Goal: Communication & Community: Answer question/provide support

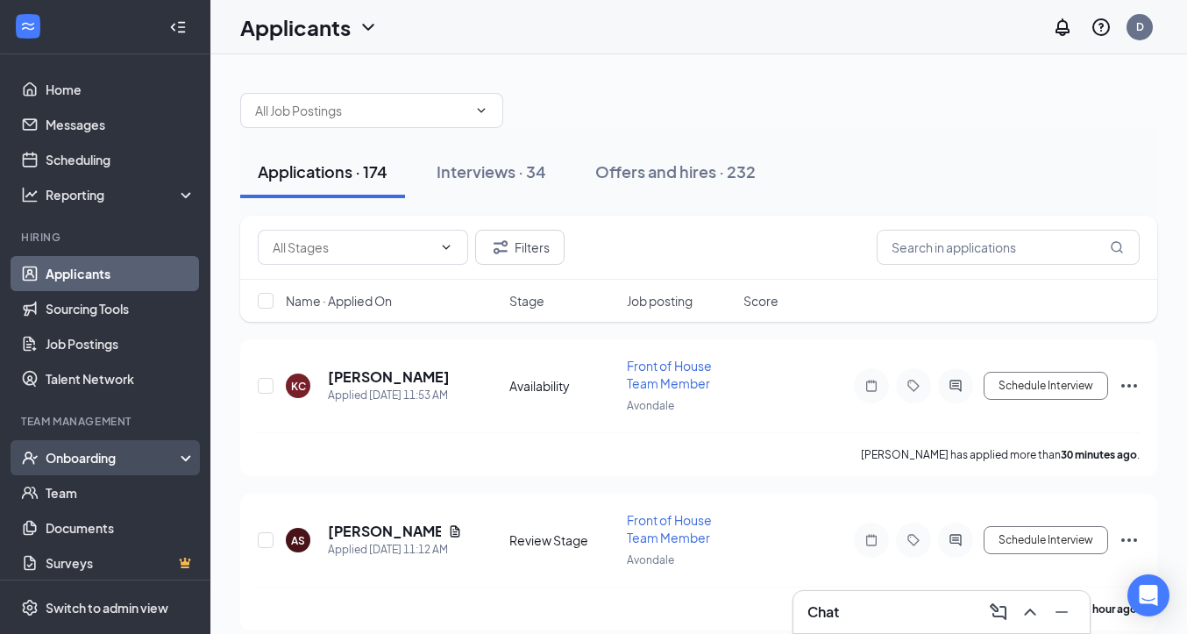
click at [75, 468] on div "Onboarding" at bounding box center [105, 457] width 210 height 35
click at [74, 498] on link "Overview" at bounding box center [121, 492] width 150 height 35
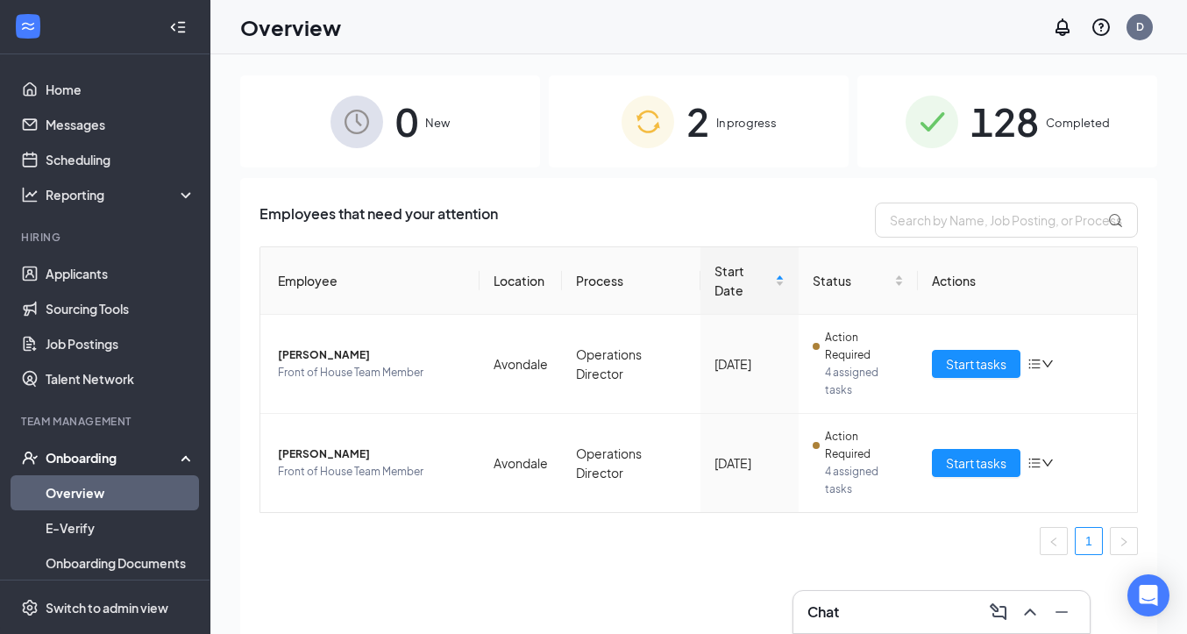
click at [1019, 140] on span "128" at bounding box center [1005, 121] width 68 height 60
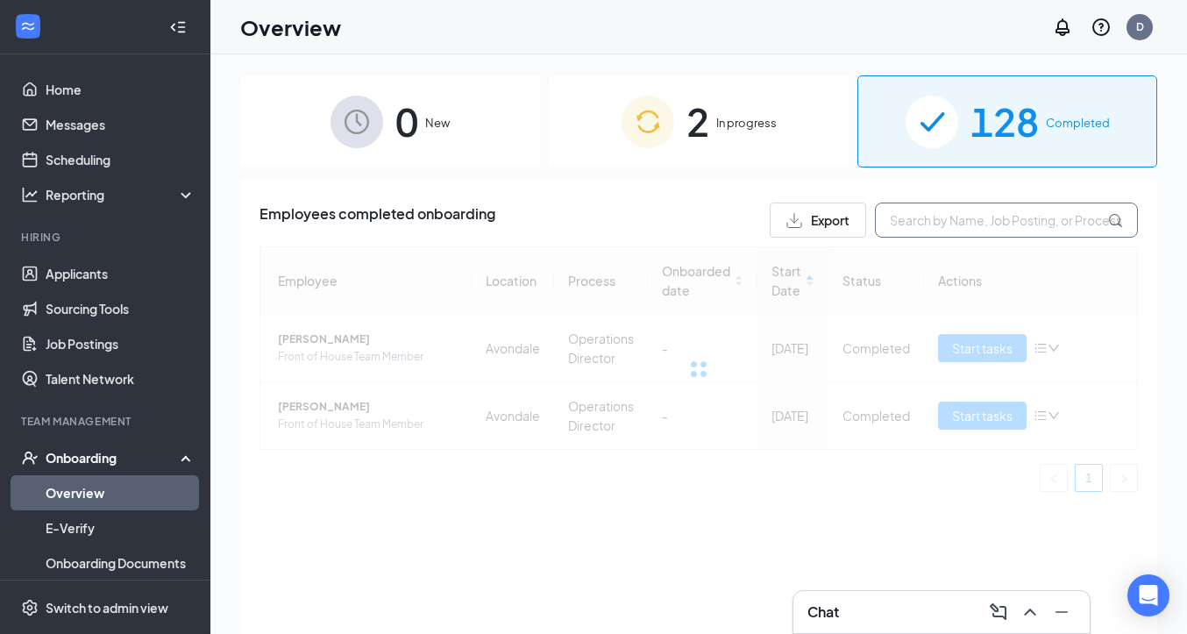
click at [1000, 208] on input "text" at bounding box center [1006, 220] width 263 height 35
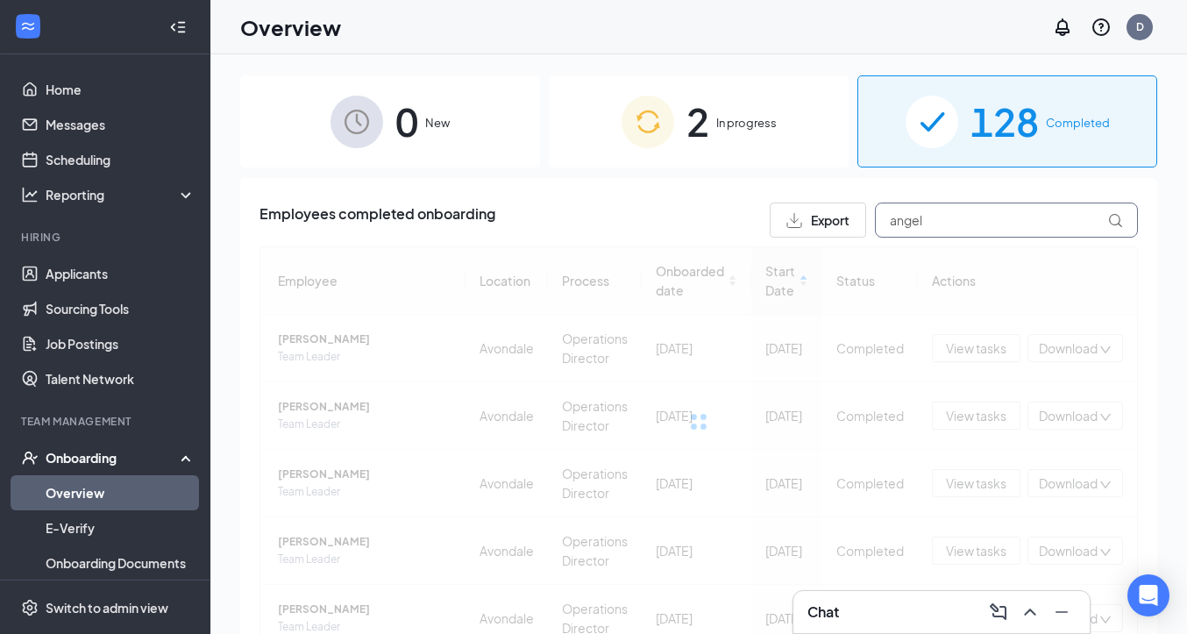
type input "angel"
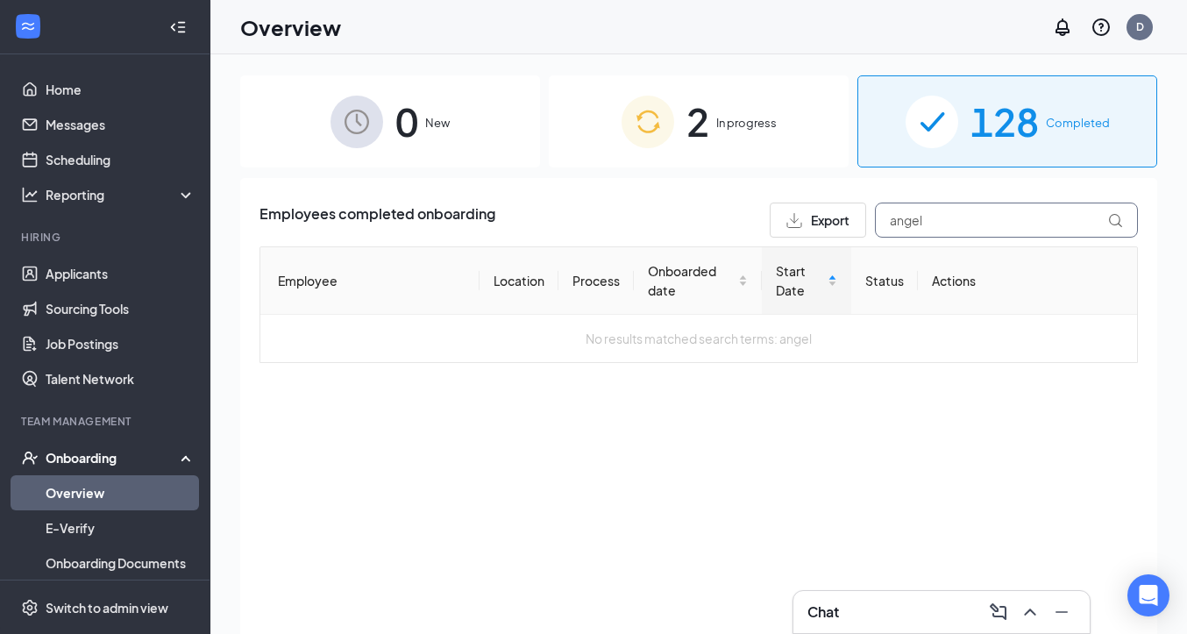
drag, startPoint x: 947, startPoint y: 217, endPoint x: 884, endPoint y: 215, distance: 63.2
click at [884, 215] on input "angel" at bounding box center [1006, 220] width 263 height 35
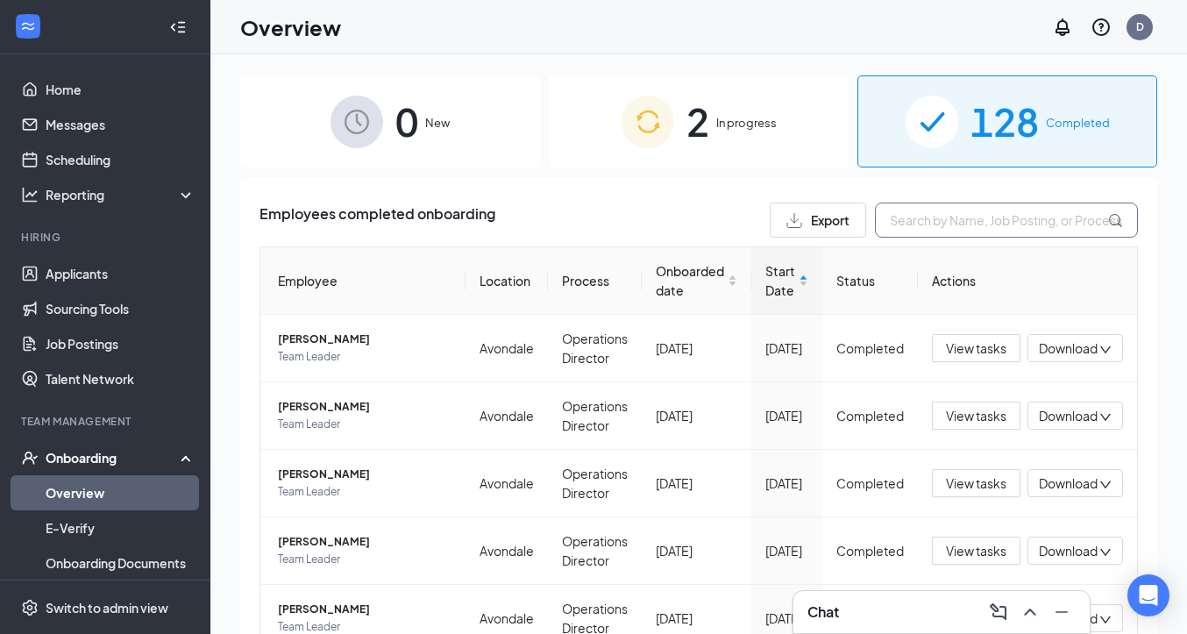
click at [943, 217] on input "text" at bounding box center [1006, 220] width 263 height 35
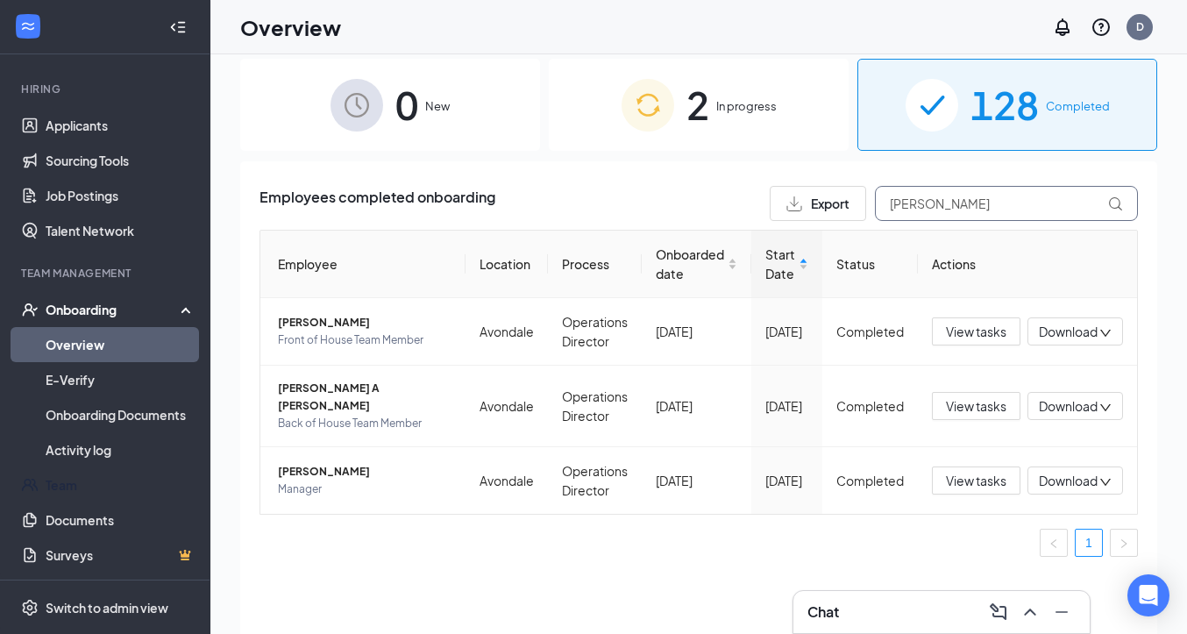
scroll to position [19, 0]
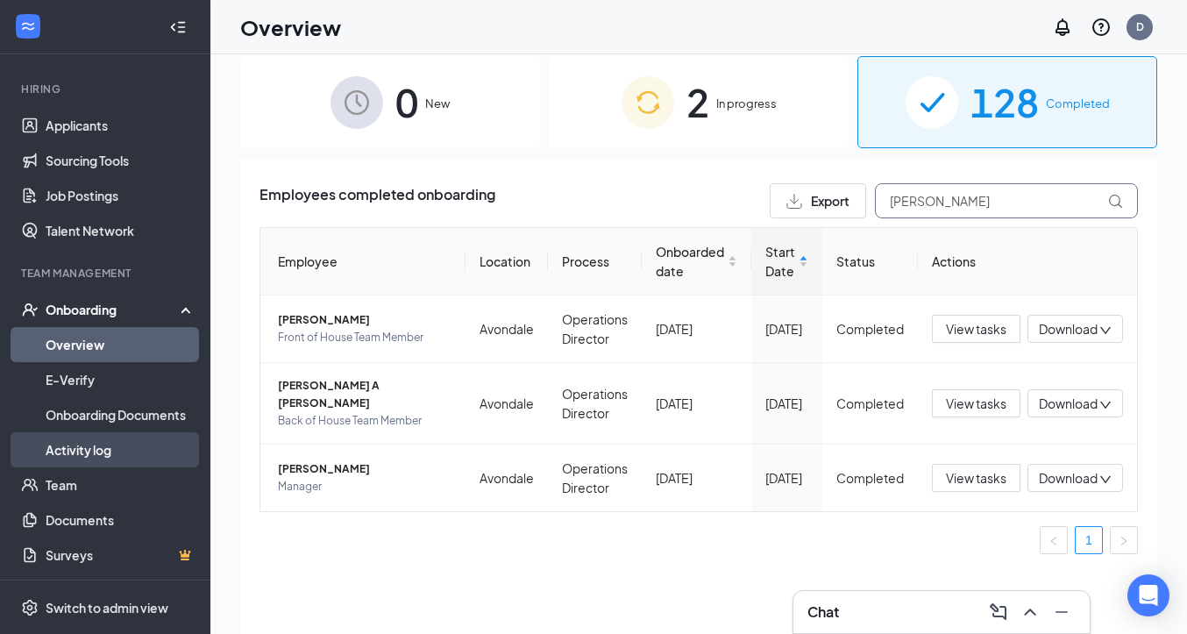
type input "[PERSON_NAME]"
click at [94, 447] on link "Activity log" at bounding box center [121, 449] width 150 height 35
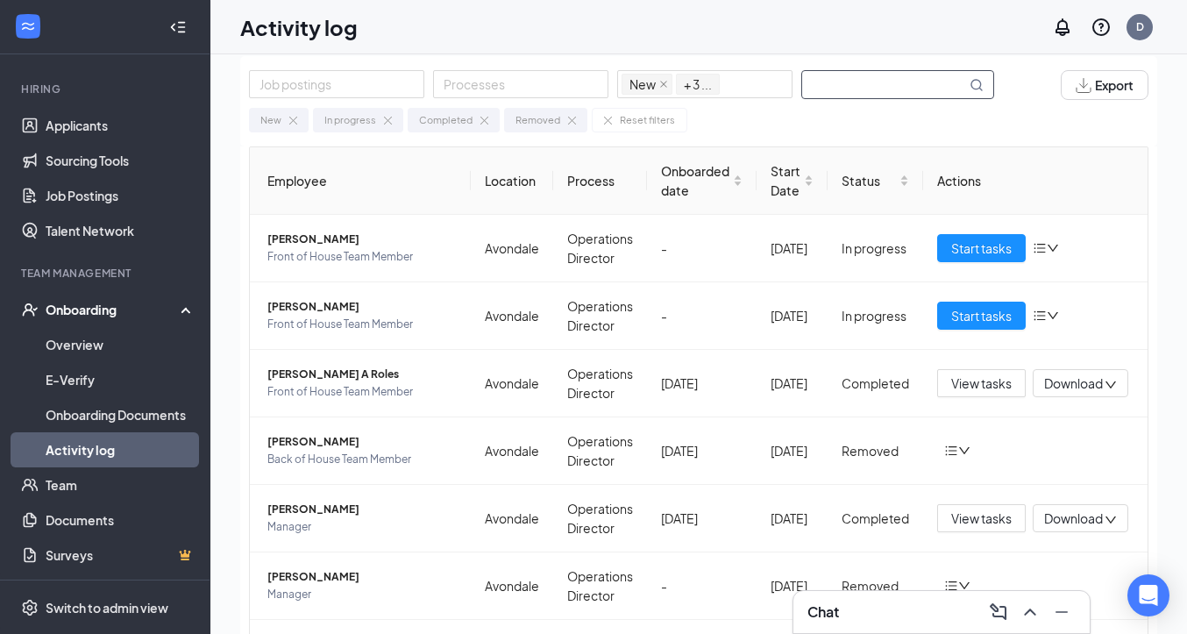
click at [875, 83] on input "text" at bounding box center [884, 84] width 164 height 27
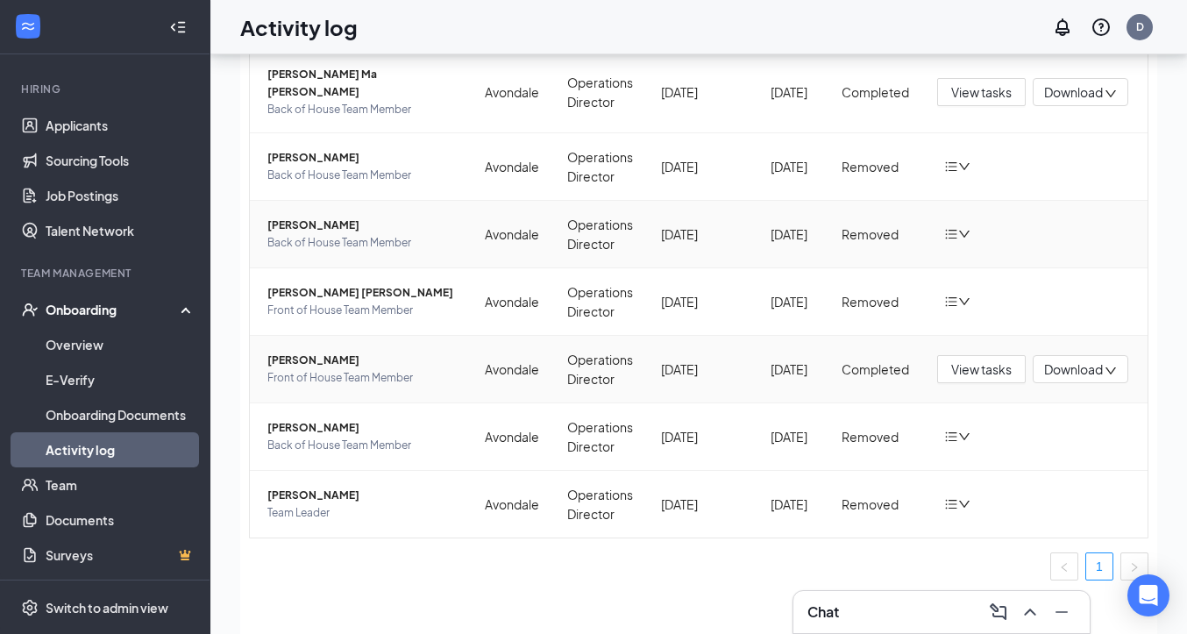
scroll to position [190, 0]
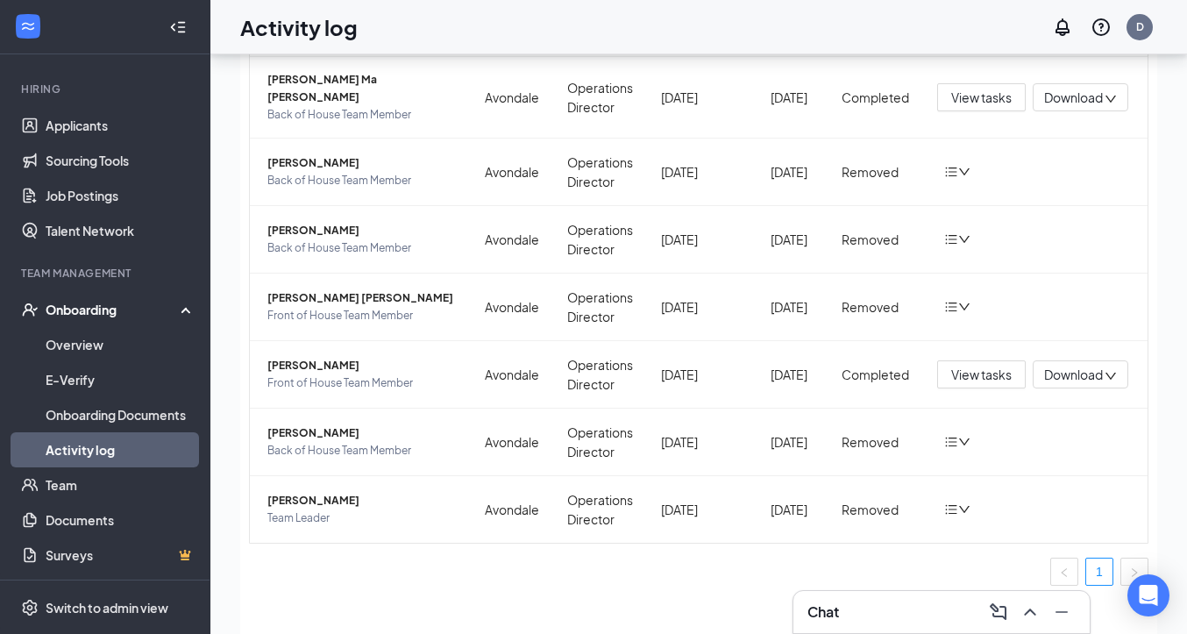
type input "angel"
click at [831, 602] on h3 "Chat" at bounding box center [824, 611] width 32 height 19
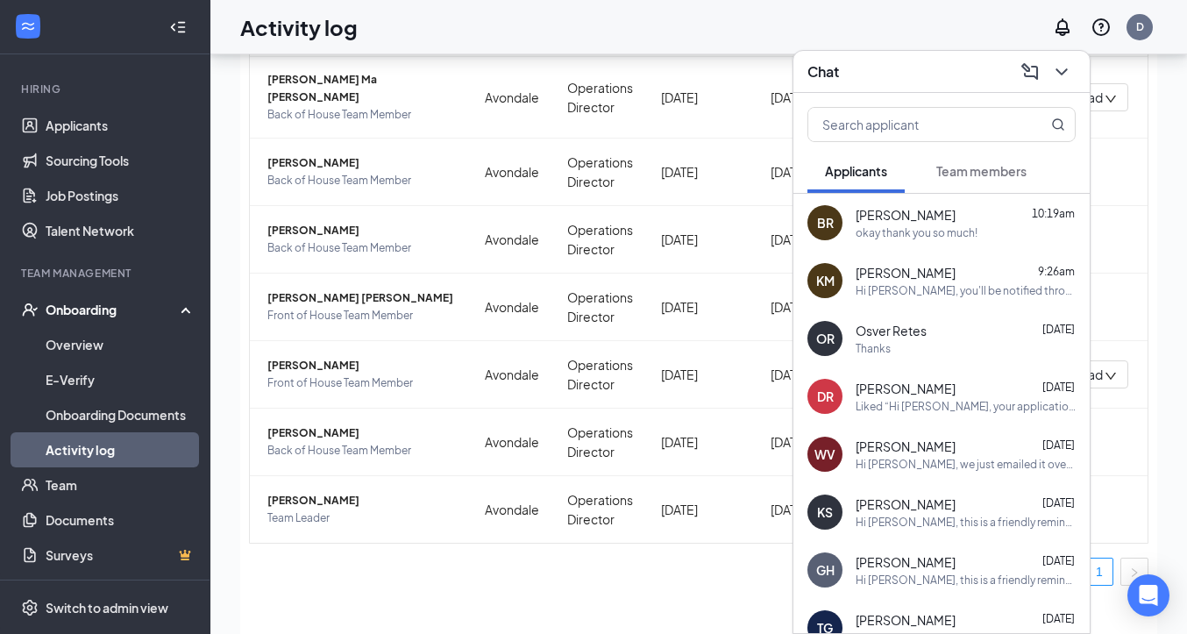
click at [968, 176] on span "Team members" at bounding box center [981, 171] width 90 height 16
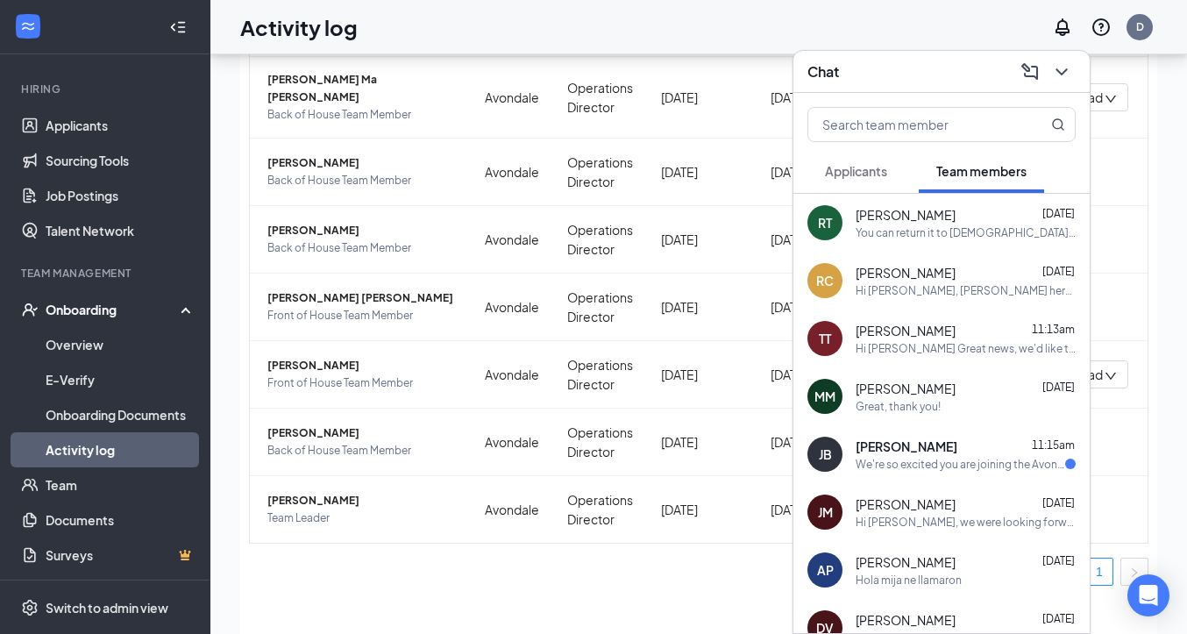
click at [910, 468] on div "We're so excited you are joining the Avondale [DEMOGRAPHIC_DATA]-fil-Ateam ! Do…" at bounding box center [961, 464] width 210 height 15
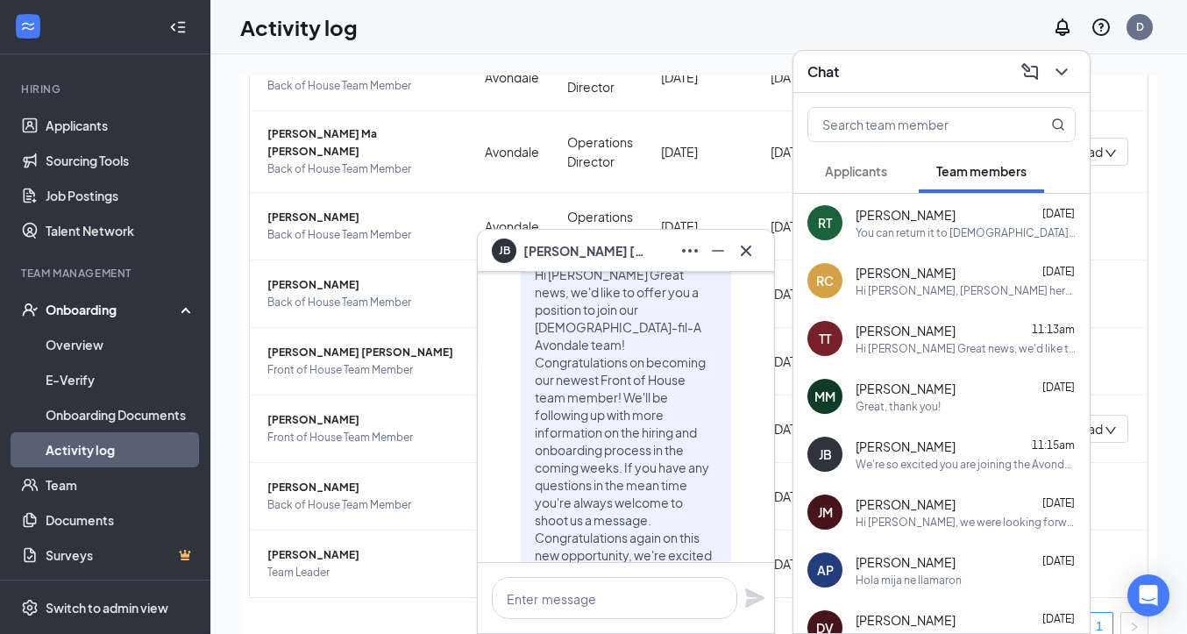
scroll to position [0, 0]
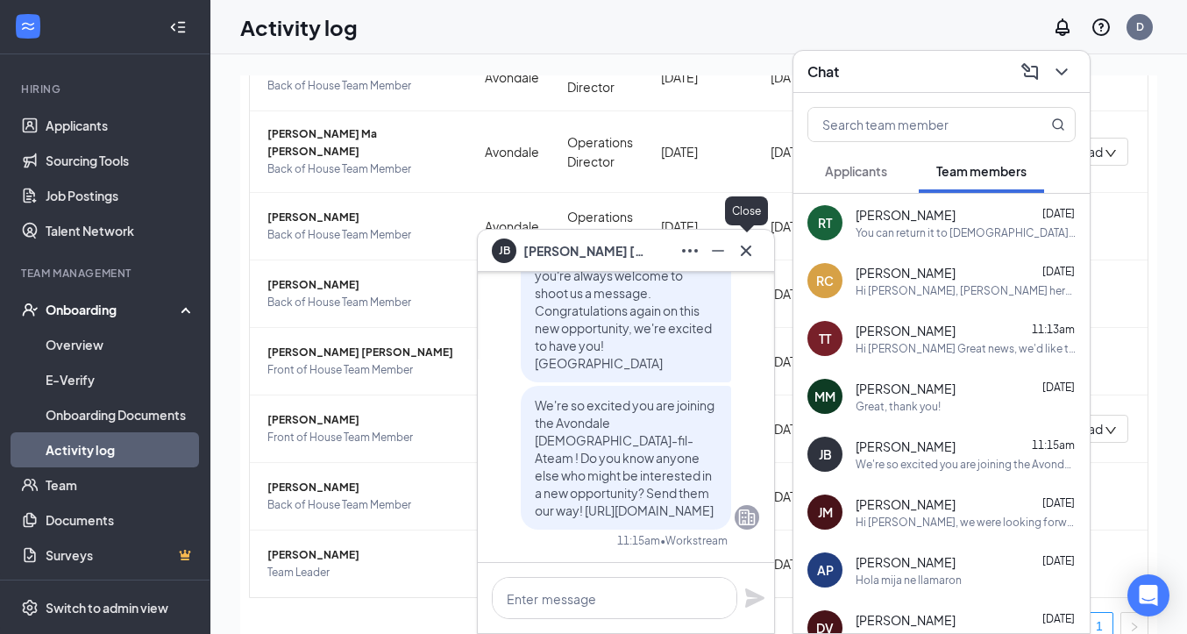
click at [748, 252] on icon "Cross" at bounding box center [746, 250] width 11 height 11
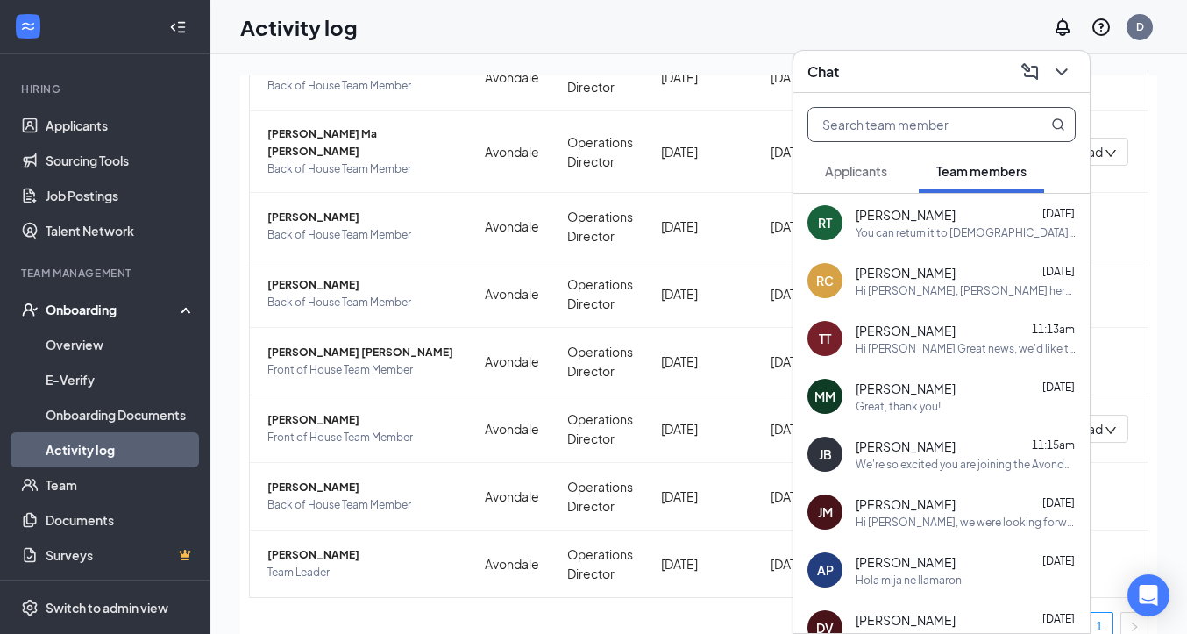
click at [874, 131] on input "text" at bounding box center [912, 124] width 208 height 33
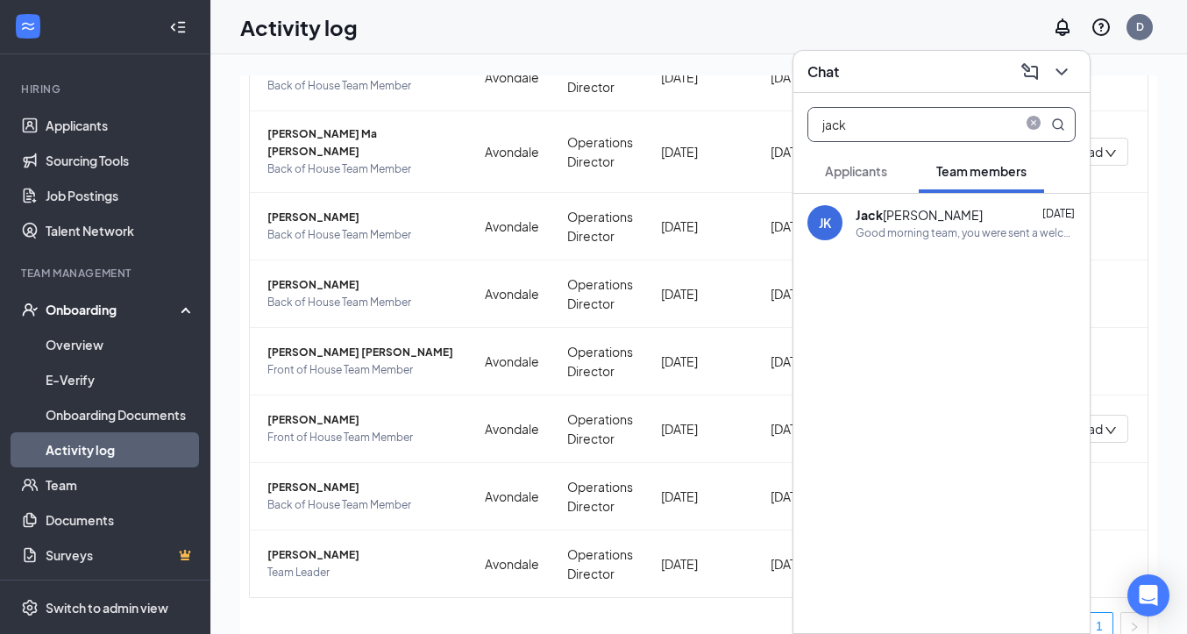
type input "jack"
click at [911, 228] on div "Good morning team, you were sent a welcome email from Hot Schedules with creden…" at bounding box center [966, 232] width 220 height 15
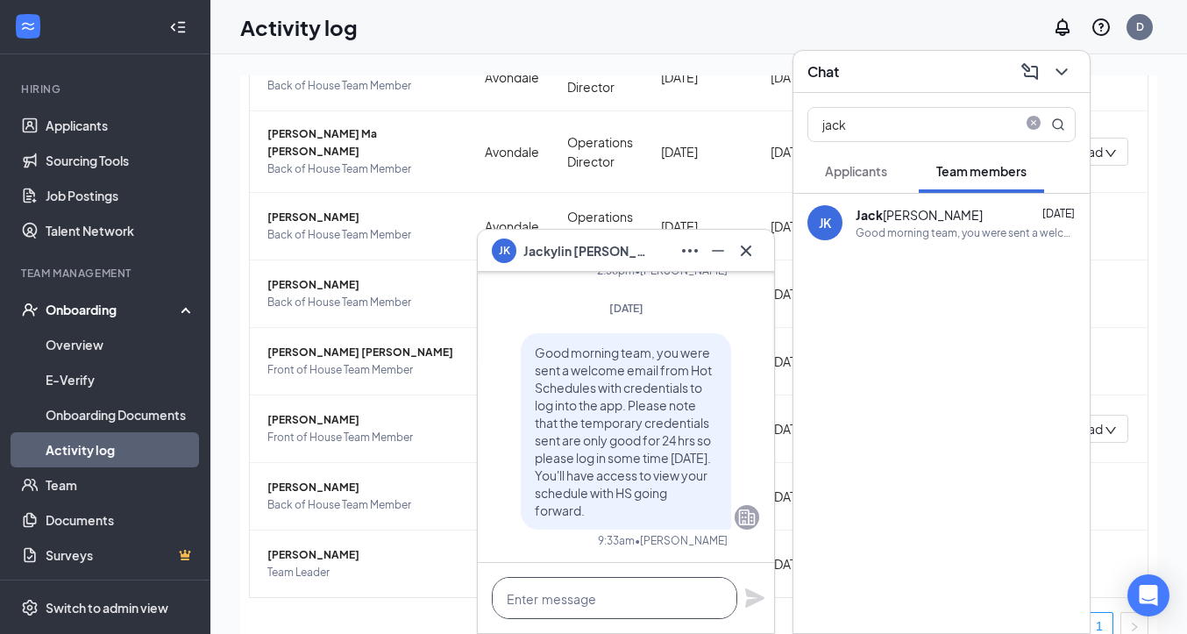
click at [616, 597] on textarea at bounding box center [615, 598] width 246 height 42
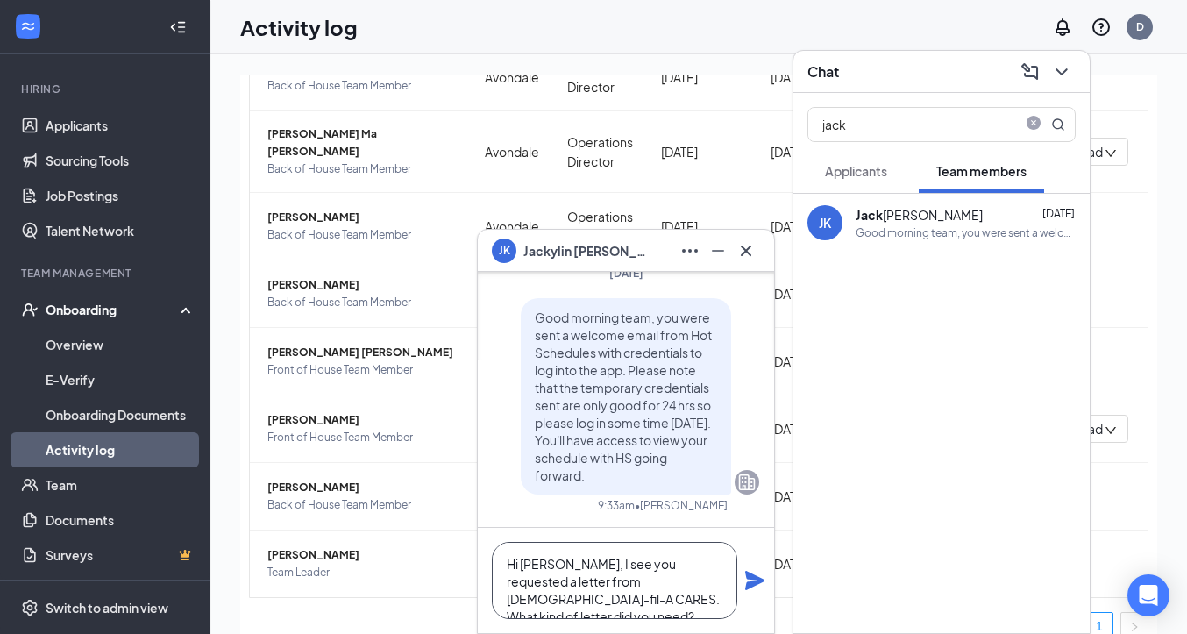
type textarea "Hi [PERSON_NAME], I see you requested a letter from [DEMOGRAPHIC_DATA]-fil-A CA…"
click at [759, 577] on icon "Plane" at bounding box center [754, 580] width 21 height 21
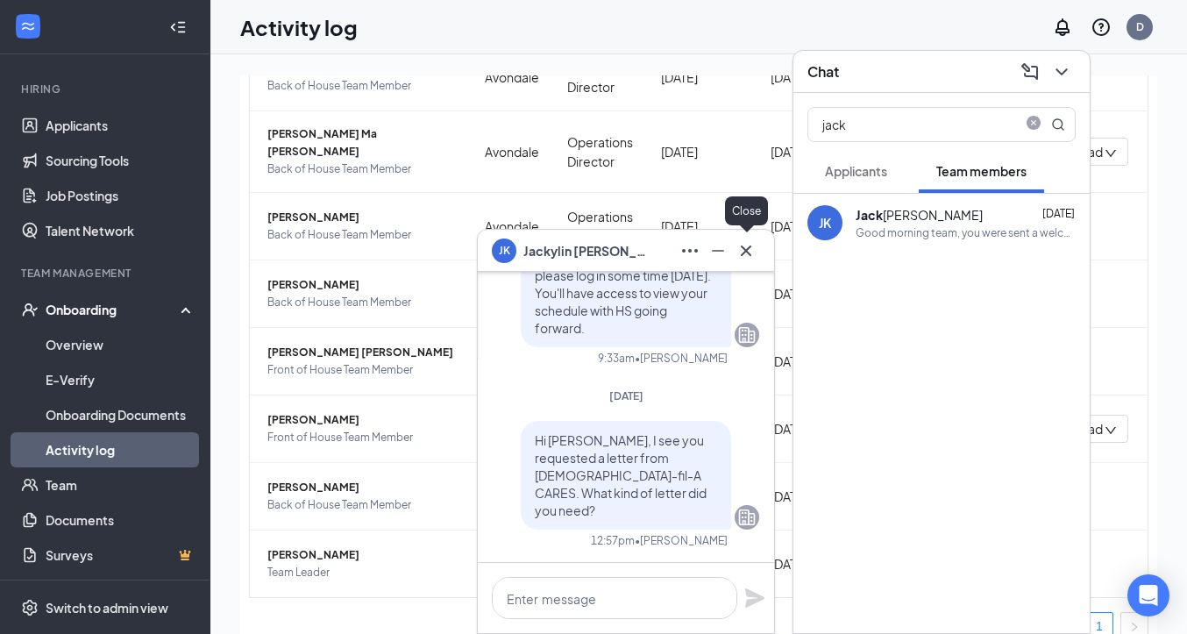
click at [746, 252] on icon "Cross" at bounding box center [746, 250] width 21 height 21
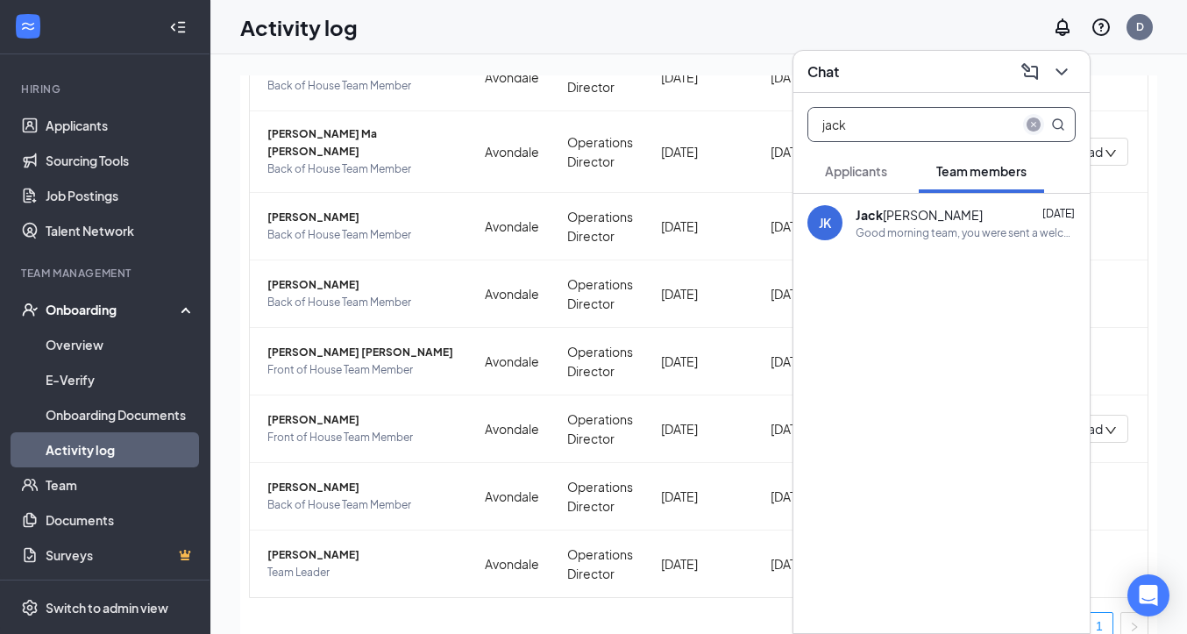
click at [1033, 117] on icon "close-circle" at bounding box center [1034, 124] width 14 height 14
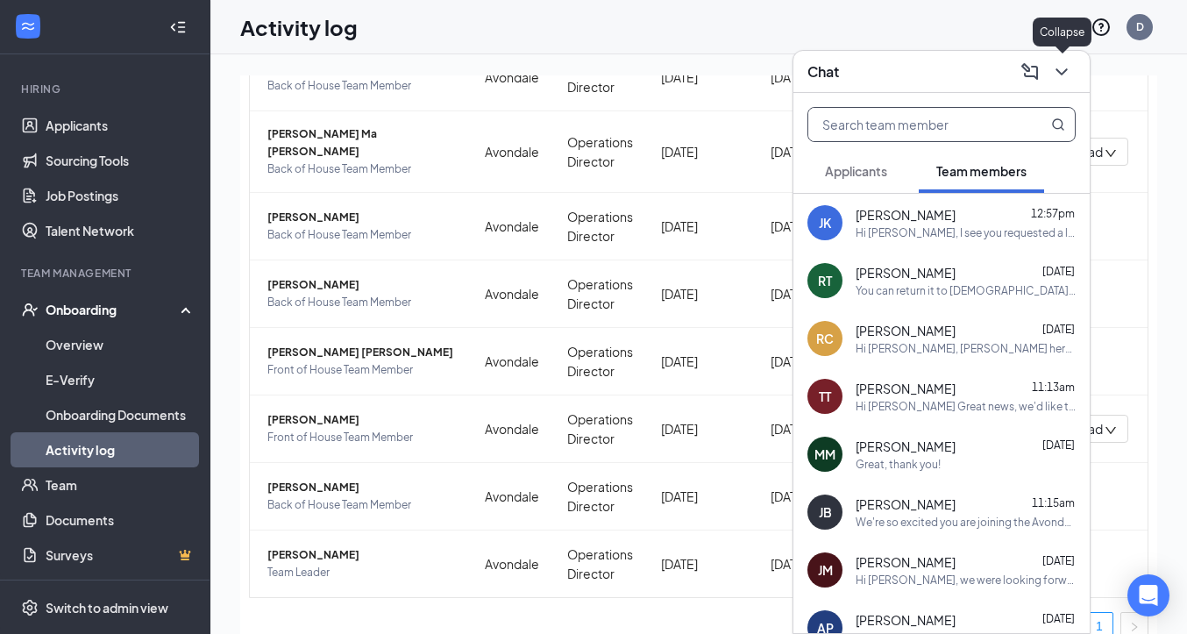
click at [1063, 73] on icon "ChevronDown" at bounding box center [1061, 71] width 11 height 7
